Goal: Task Accomplishment & Management: Complete application form

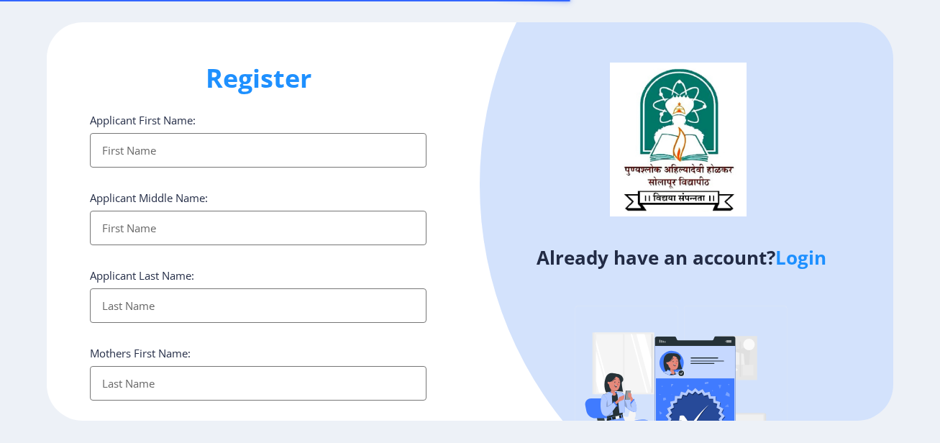
select select
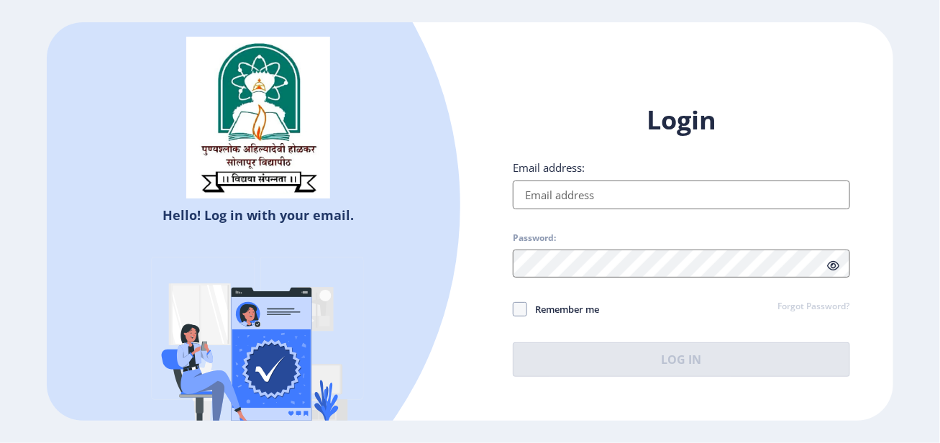
click at [581, 197] on input "Email address:" at bounding box center [681, 195] width 337 height 29
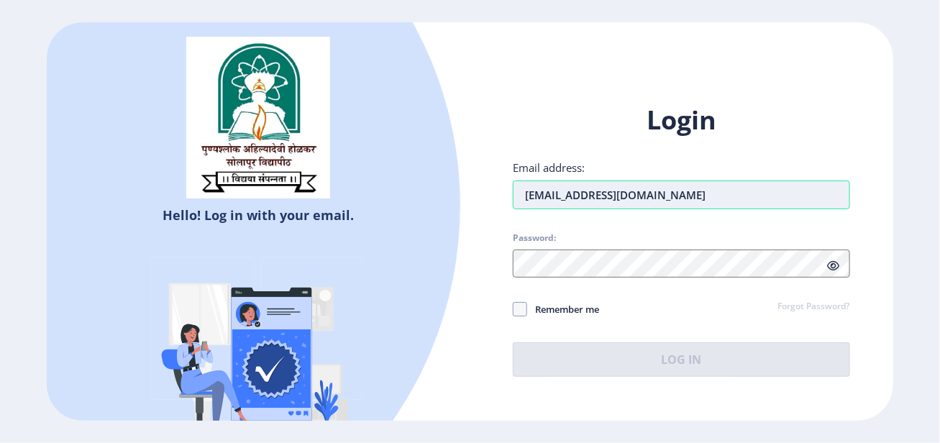
type input "maushobha@gmail.com"
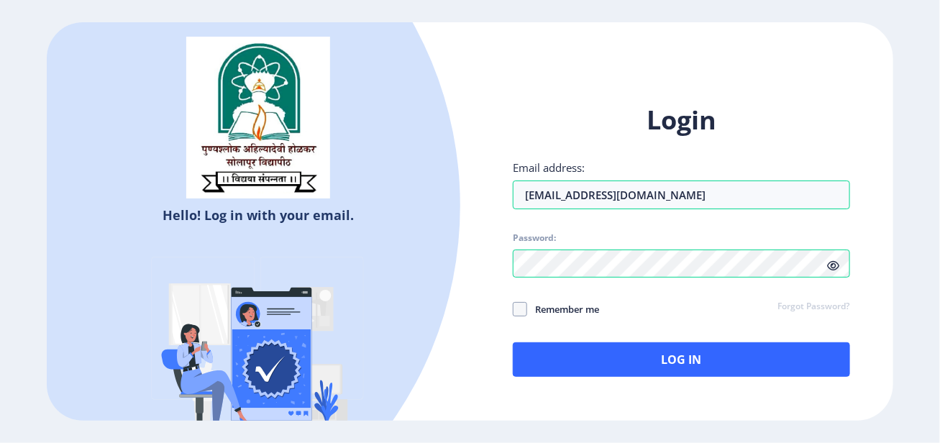
click at [831, 267] on icon at bounding box center [834, 265] width 12 height 11
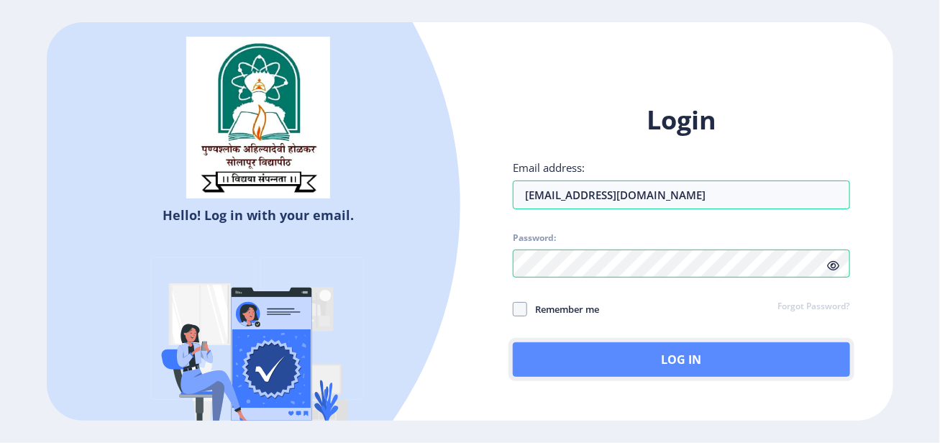
click at [625, 358] on button "Log In" at bounding box center [681, 359] width 337 height 35
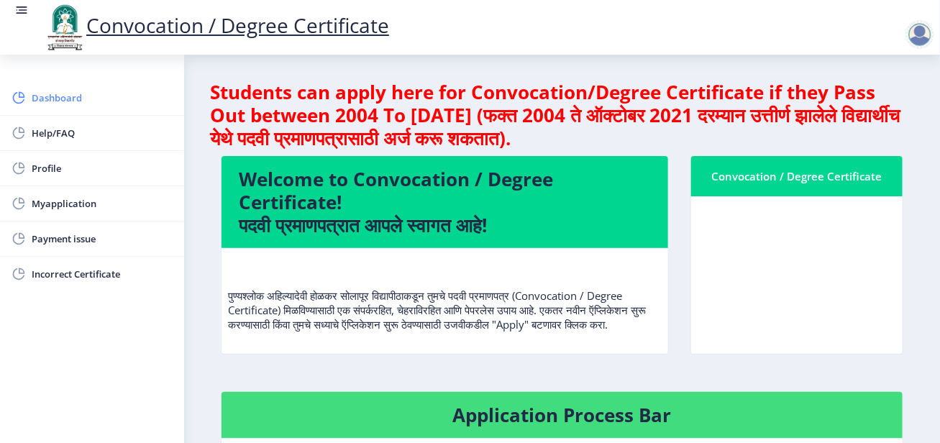
click at [64, 96] on span "Dashboard" at bounding box center [102, 97] width 141 height 17
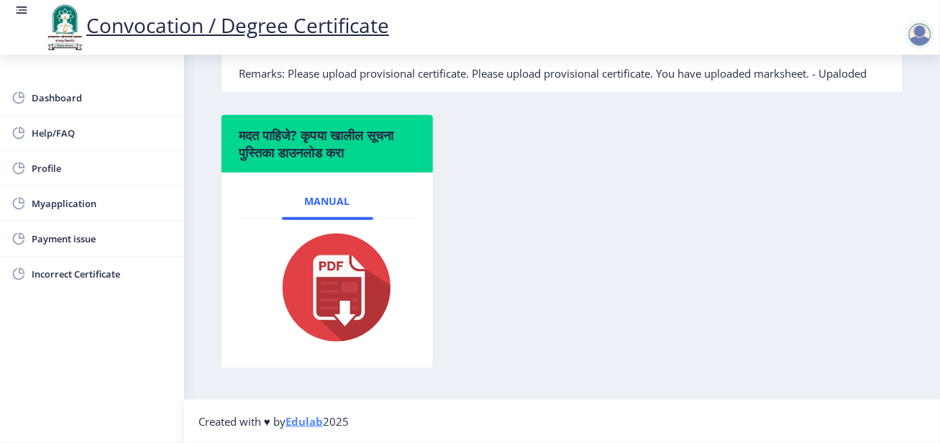
scroll to position [488, 0]
click at [70, 206] on span "Myapplication" at bounding box center [102, 203] width 141 height 17
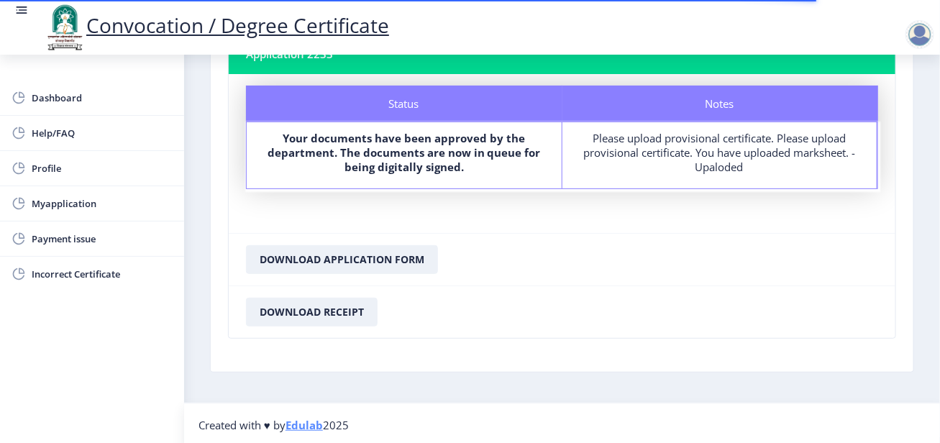
scroll to position [40, 0]
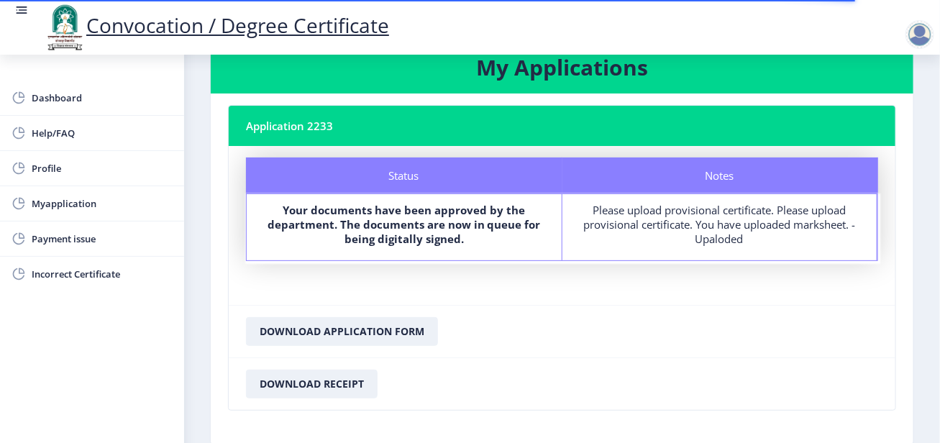
click at [701, 222] on div "Please upload provisional certificate. Please upload provisional certificate. Y…" at bounding box center [719, 224] width 289 height 43
click at [97, 277] on span "Incorrect Certificate" at bounding box center [102, 273] width 141 height 17
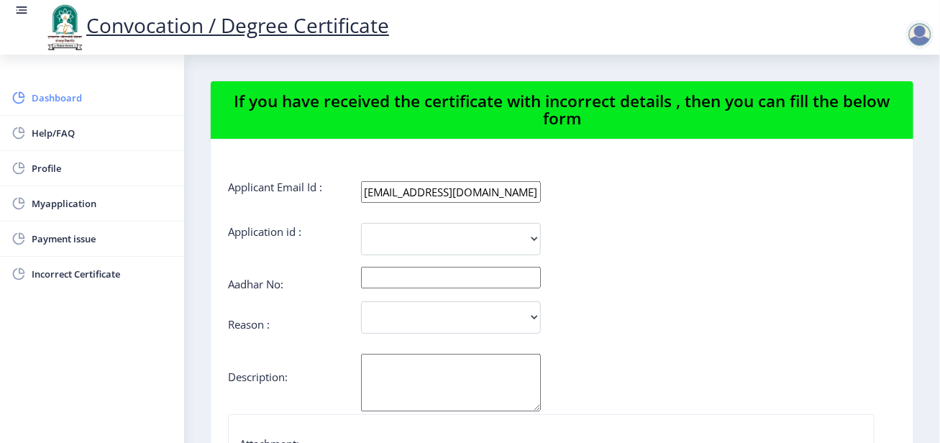
click at [30, 90] on link "Dashboard" at bounding box center [92, 98] width 184 height 35
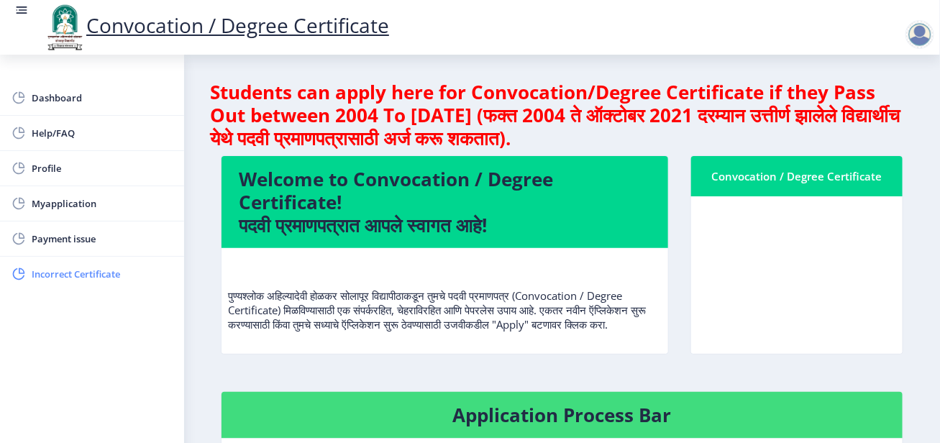
click at [39, 272] on span "Incorrect Certificate" at bounding box center [102, 273] width 141 height 17
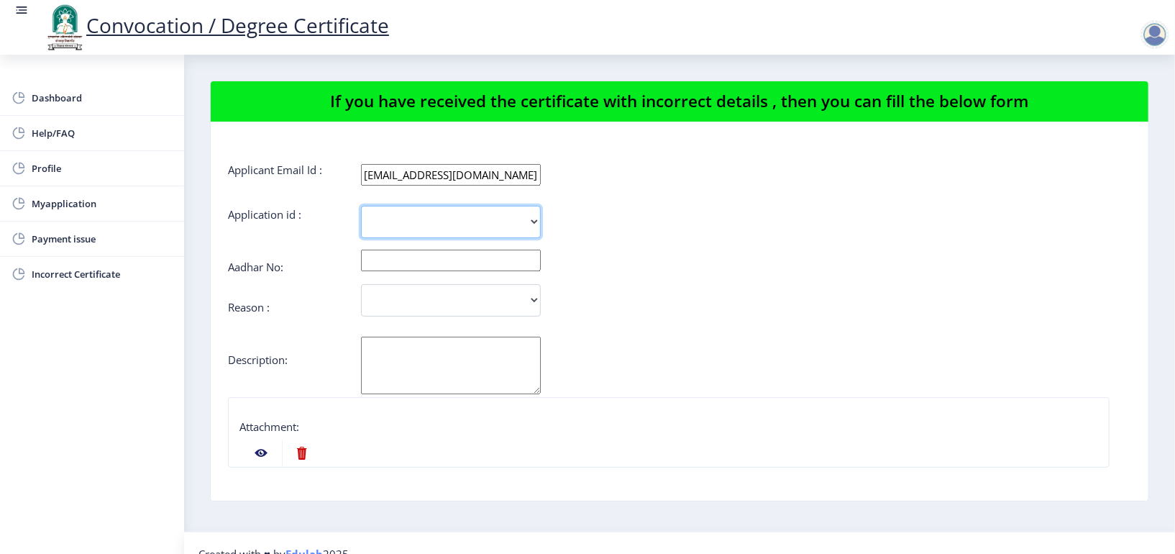
click at [429, 226] on select "2233" at bounding box center [451, 222] width 180 height 32
click at [260, 316] on div "Reason : Incorrect Course Name Incorrect Name/ Fathers Name Others" at bounding box center [679, 308] width 903 height 17
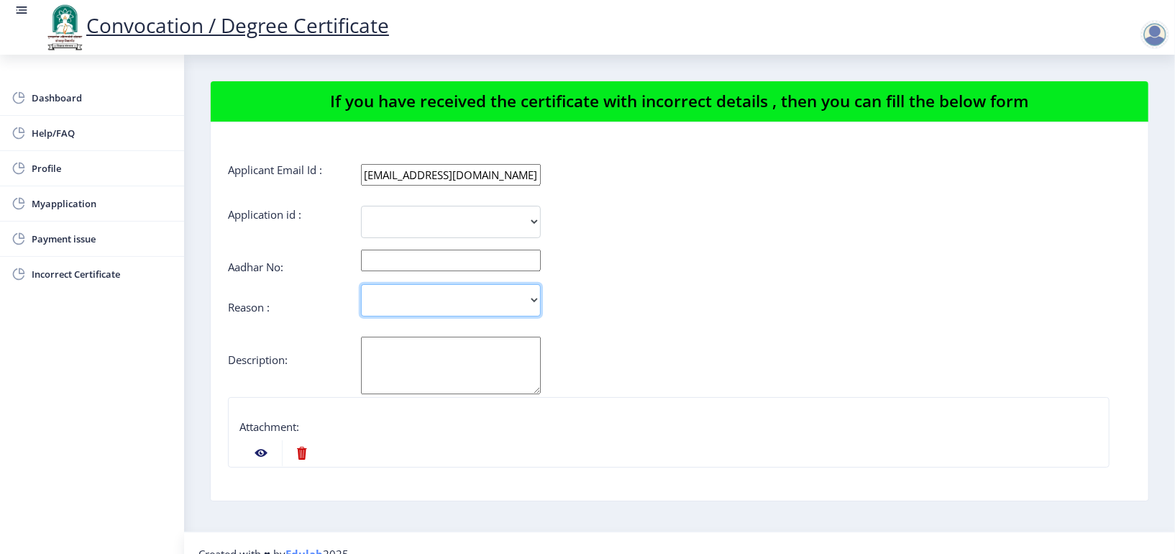
click at [375, 301] on select "Incorrect Course Name Incorrect Name/ Fathers Name Others" at bounding box center [451, 300] width 180 height 32
click at [319, 309] on div "Incorrect Course Name Incorrect Name/ Fathers Name Others" at bounding box center [604, 300] width 753 height 32
click at [422, 378] on textarea "Aadhar No:" at bounding box center [451, 366] width 180 height 58
click at [749, 388] on div at bounding box center [726, 367] width 753 height 60
click at [939, 34] on div at bounding box center [1155, 34] width 29 height 29
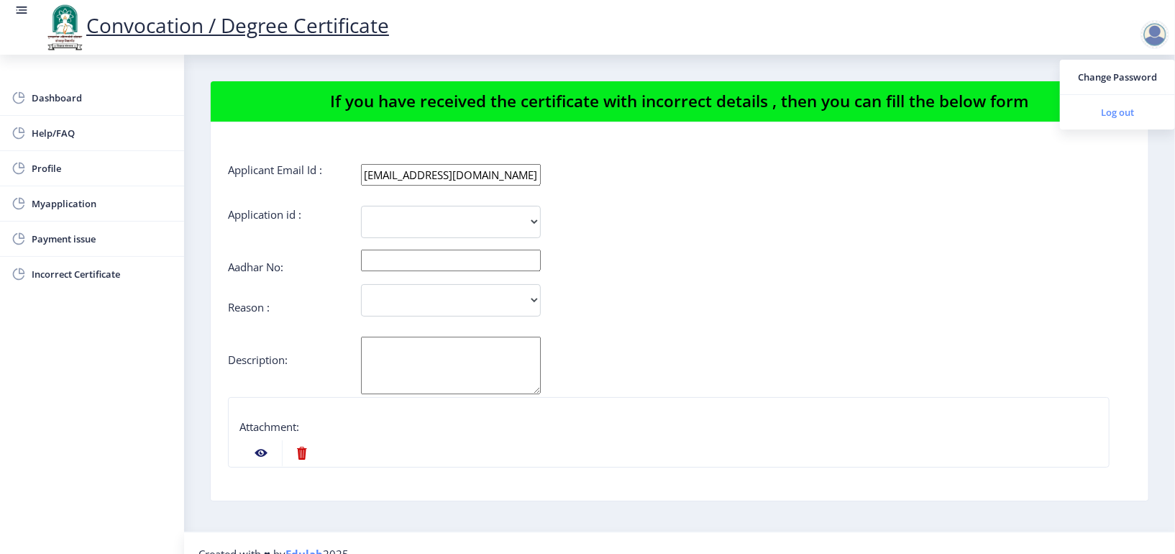
click at [939, 114] on span "Log out" at bounding box center [1118, 112] width 92 height 17
